Goal: Task Accomplishment & Management: Complete application form

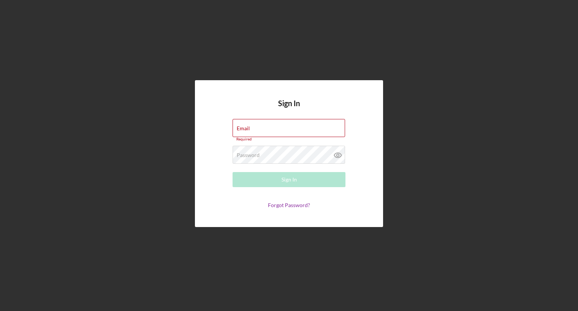
type input "[EMAIL_ADDRESS][DOMAIN_NAME]"
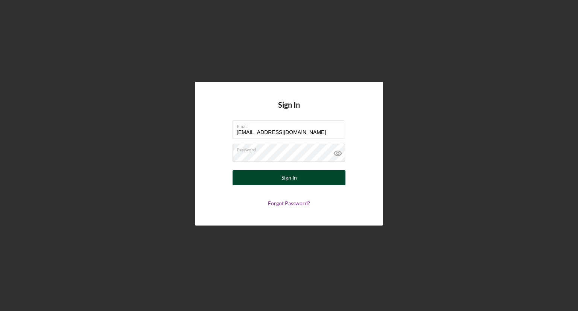
click at [306, 178] on button "Sign In" at bounding box center [289, 177] width 113 height 15
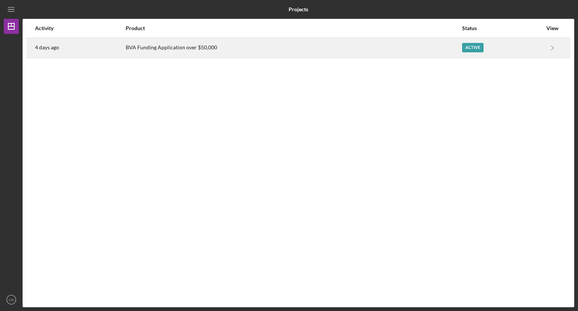
click at [512, 47] on div "Active" at bounding box center [502, 47] width 80 height 19
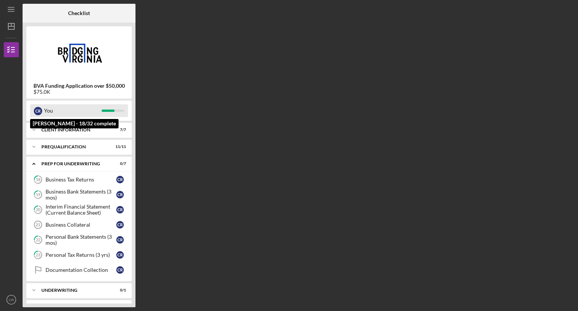
click at [65, 112] on div "You" at bounding box center [73, 110] width 58 height 13
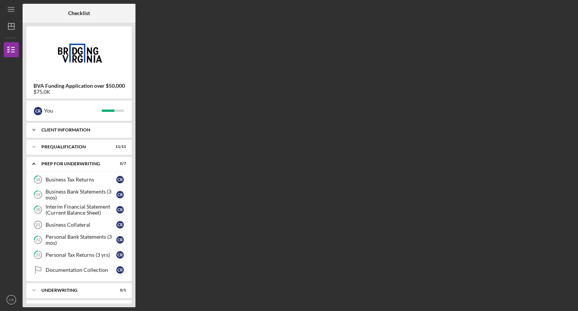
click at [31, 132] on icon "Icon/Expander" at bounding box center [33, 129] width 15 height 15
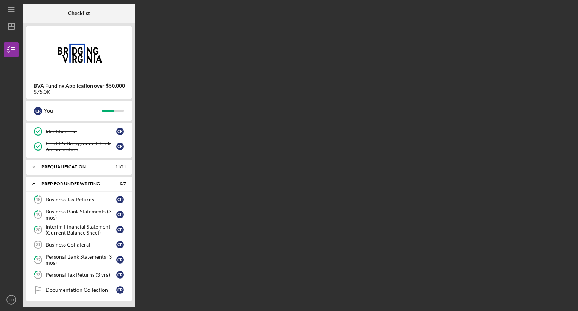
scroll to position [92, 0]
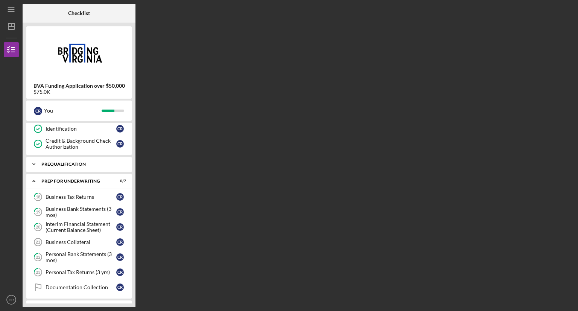
click at [91, 166] on div "Icon/Expander Prequalification 11 / 11" at bounding box center [78, 164] width 105 height 15
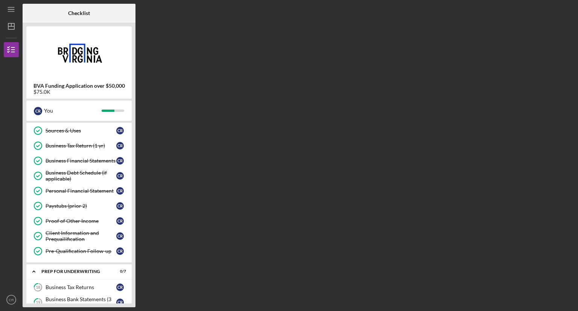
scroll to position [163, 0]
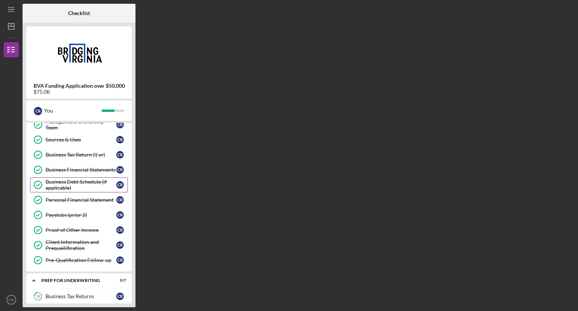
click at [110, 184] on div "Business Debt Schedule (if applicable)" at bounding box center [81, 185] width 71 height 12
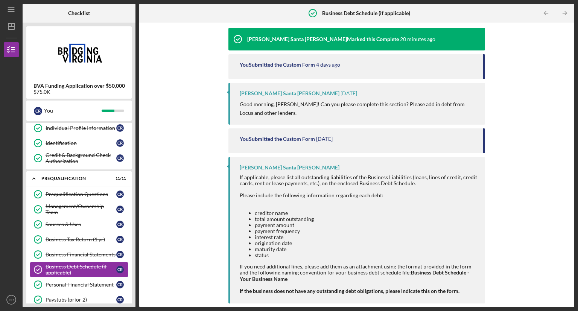
scroll to position [76, 0]
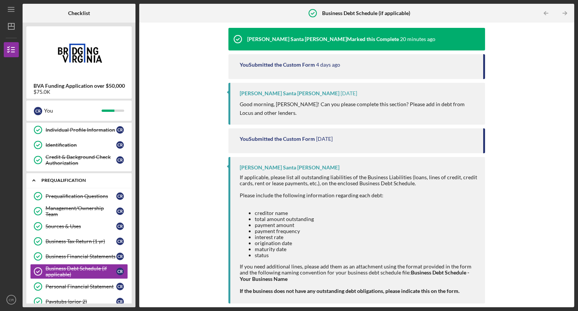
click at [104, 178] on div "Prequalification" at bounding box center [81, 180] width 81 height 5
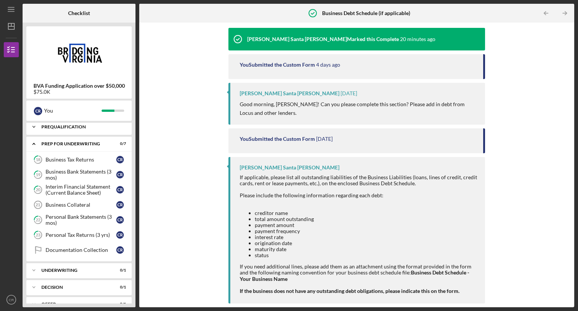
scroll to position [129, 0]
click at [80, 159] on div "Business Tax Returns" at bounding box center [81, 160] width 71 height 6
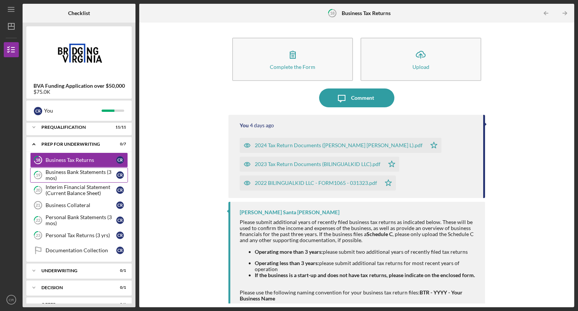
click at [86, 171] on div "Business Bank Statements (3 mos)" at bounding box center [81, 175] width 71 height 12
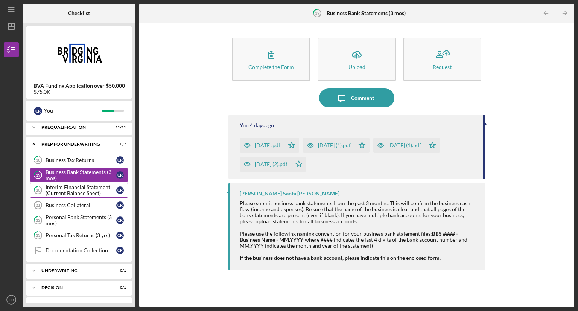
click at [79, 186] on div "Interim Financial Statement (Current Balance Sheet)" at bounding box center [81, 190] width 71 height 12
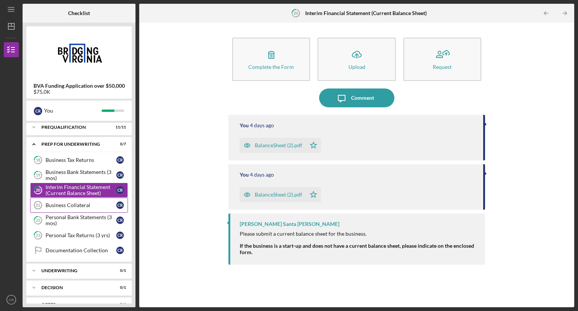
click at [76, 202] on div "Business Collateral" at bounding box center [81, 205] width 71 height 6
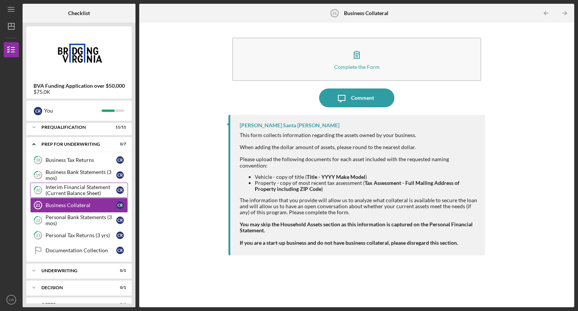
click at [77, 185] on div "Interim Financial Statement (Current Balance Sheet)" at bounding box center [81, 190] width 71 height 12
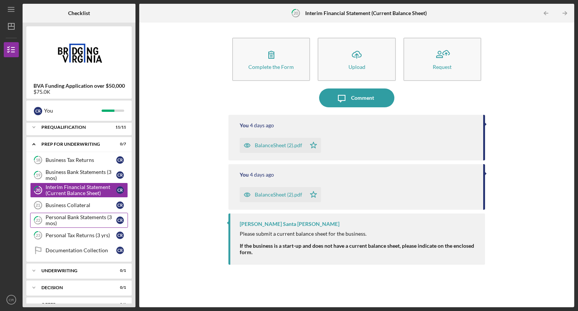
click at [69, 219] on div "Personal Bank Statements (3 mos)" at bounding box center [81, 220] width 71 height 12
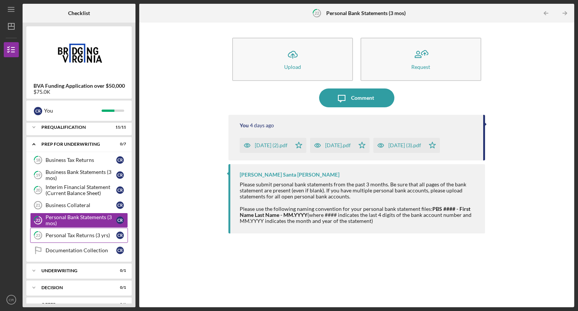
click at [65, 235] on div "Personal Tax Returns (3 yrs)" at bounding box center [81, 235] width 71 height 6
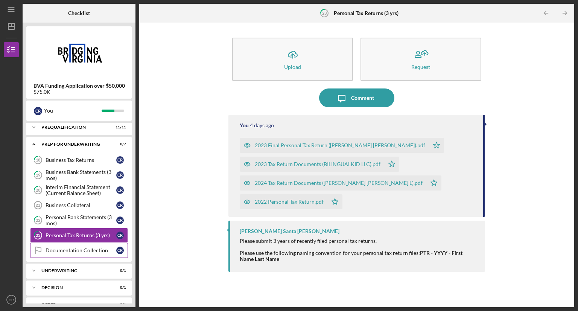
click at [66, 247] on div "Documentation Collection" at bounding box center [81, 250] width 71 height 6
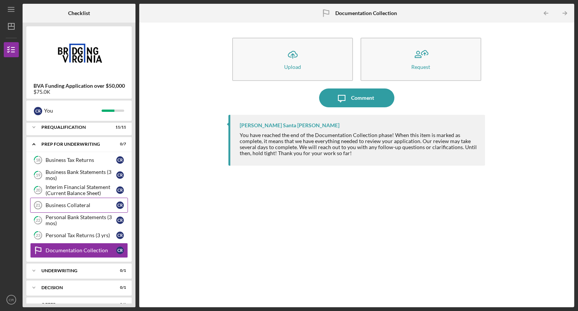
click at [72, 202] on div "Business Collateral" at bounding box center [81, 205] width 71 height 6
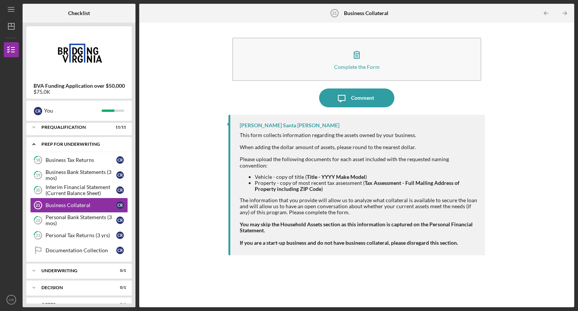
click at [82, 140] on div "Icon/Expander Prep for Underwriting 0 / 7" at bounding box center [78, 144] width 105 height 15
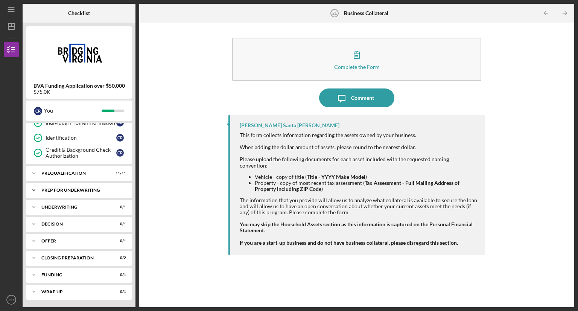
scroll to position [82, 0]
click at [71, 189] on div "Prep for Underwriting" at bounding box center [81, 191] width 81 height 5
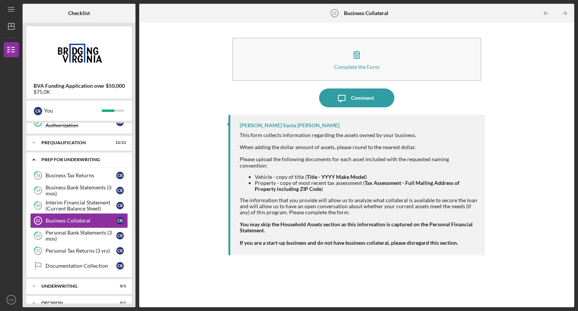
scroll to position [119, 0]
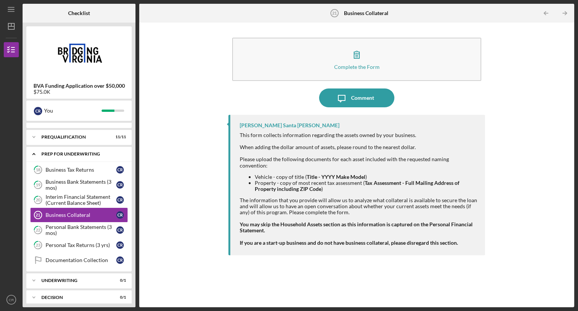
click at [72, 152] on div "Prep for Underwriting" at bounding box center [81, 154] width 81 height 5
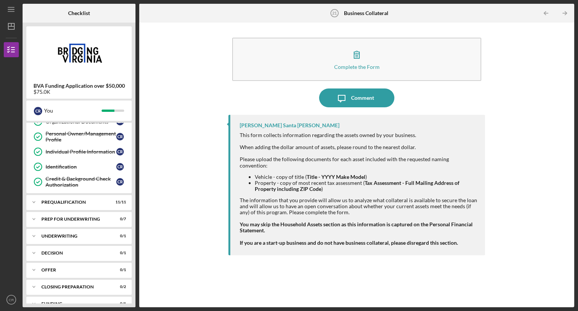
scroll to position [0, 0]
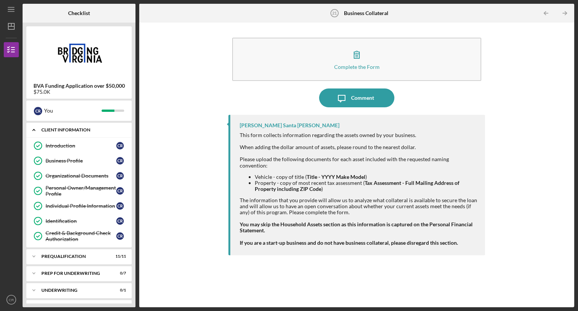
click at [85, 130] on div "Client Information" at bounding box center [81, 130] width 81 height 5
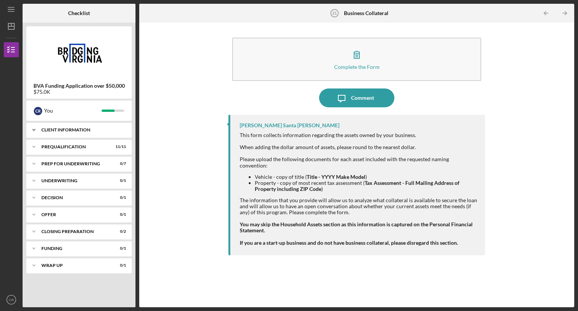
click at [96, 160] on div "Icon/Expander Prep for Underwriting 0 / 7" at bounding box center [78, 163] width 105 height 15
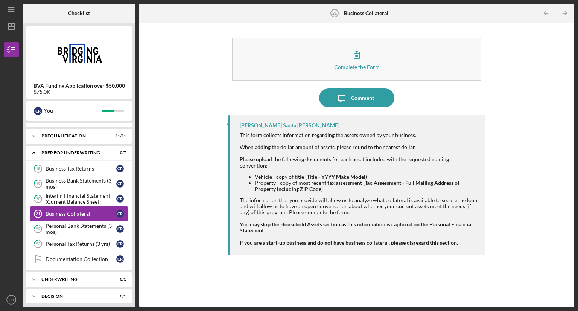
click at [74, 216] on div "Business Collateral" at bounding box center [81, 214] width 71 height 6
click at [190, 174] on div "Complete the Form Form Icon/Message Comment [PERSON_NAME] Santa [PERSON_NAME] T…" at bounding box center [357, 164] width 428 height 277
click at [506, 102] on div "Complete the Form Form Icon/Message Comment [PERSON_NAME] Santa [PERSON_NAME] T…" at bounding box center [357, 164] width 428 height 277
click at [73, 197] on div "Interim Financial Statement (Current Balance Sheet)" at bounding box center [81, 199] width 71 height 12
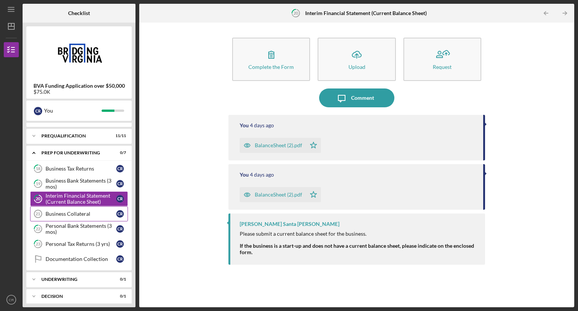
click at [70, 214] on div "Business Collateral" at bounding box center [81, 214] width 71 height 6
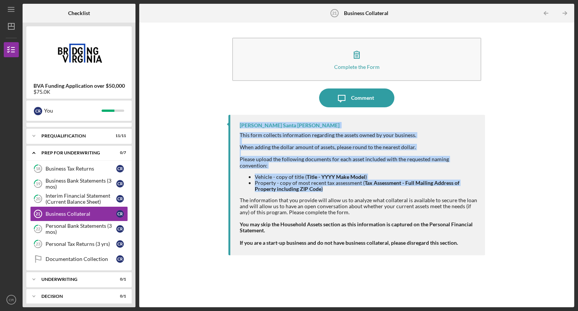
drag, startPoint x: 239, startPoint y: 124, endPoint x: 397, endPoint y: 185, distance: 168.8
click at [397, 185] on div "[PERSON_NAME] Santa [PERSON_NAME] This form collects information regarding the …" at bounding box center [357, 185] width 257 height 140
copy div "[PERSON_NAME] Santa [PERSON_NAME] This form collects information regarding the …"
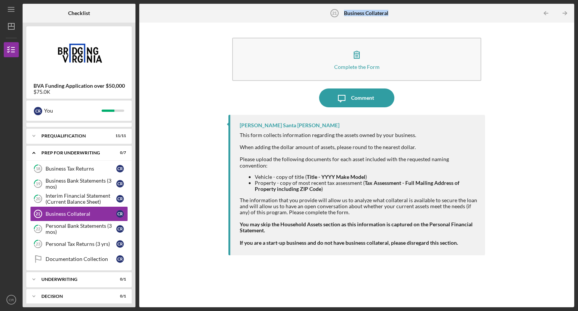
drag, startPoint x: 389, startPoint y: 12, endPoint x: 340, endPoint y: 13, distance: 49.3
click at [340, 13] on div "Business Collateral 21 Business Collateral" at bounding box center [356, 13] width 145 height 19
copy div "Business Collateral"
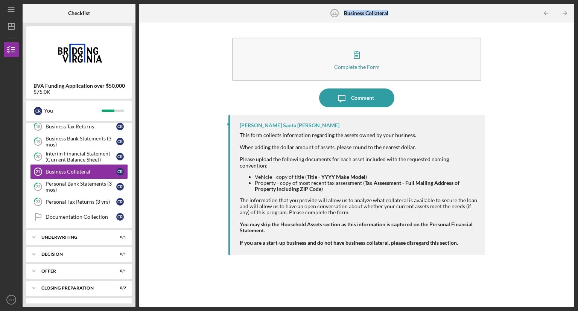
scroll to position [82, 0]
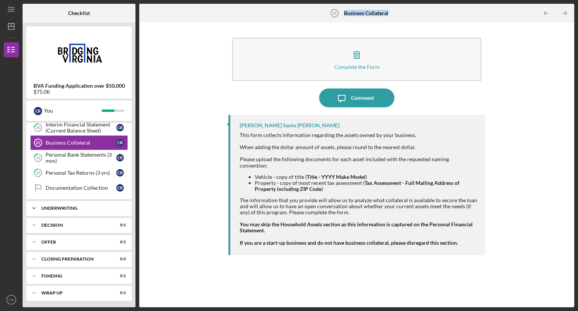
click at [34, 209] on icon "Icon/Expander" at bounding box center [33, 208] width 15 height 15
click at [36, 209] on icon "Icon/Expander" at bounding box center [33, 208] width 15 height 15
click at [34, 225] on icon "Icon/Expander" at bounding box center [33, 225] width 15 height 15
click at [34, 226] on icon "Icon/Expander" at bounding box center [33, 225] width 15 height 15
click at [175, 55] on div "Complete the Form Form Icon/Message Comment [PERSON_NAME] Santa [PERSON_NAME] T…" at bounding box center [357, 164] width 428 height 277
